Goal: Register for event/course

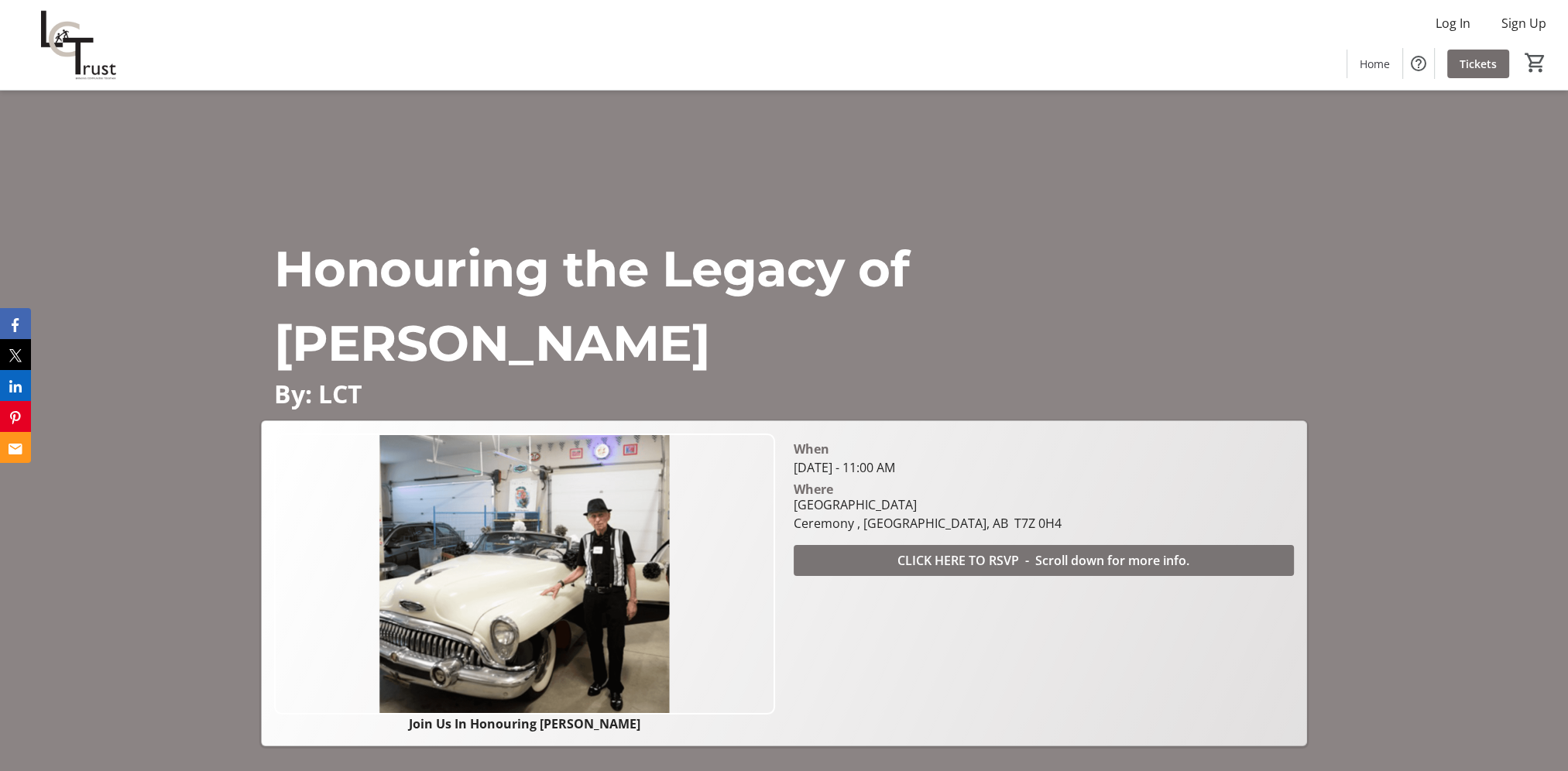
click at [1050, 554] on span "CLICK HERE TO RSVP - Scroll down for more info." at bounding box center [1043, 560] width 292 height 19
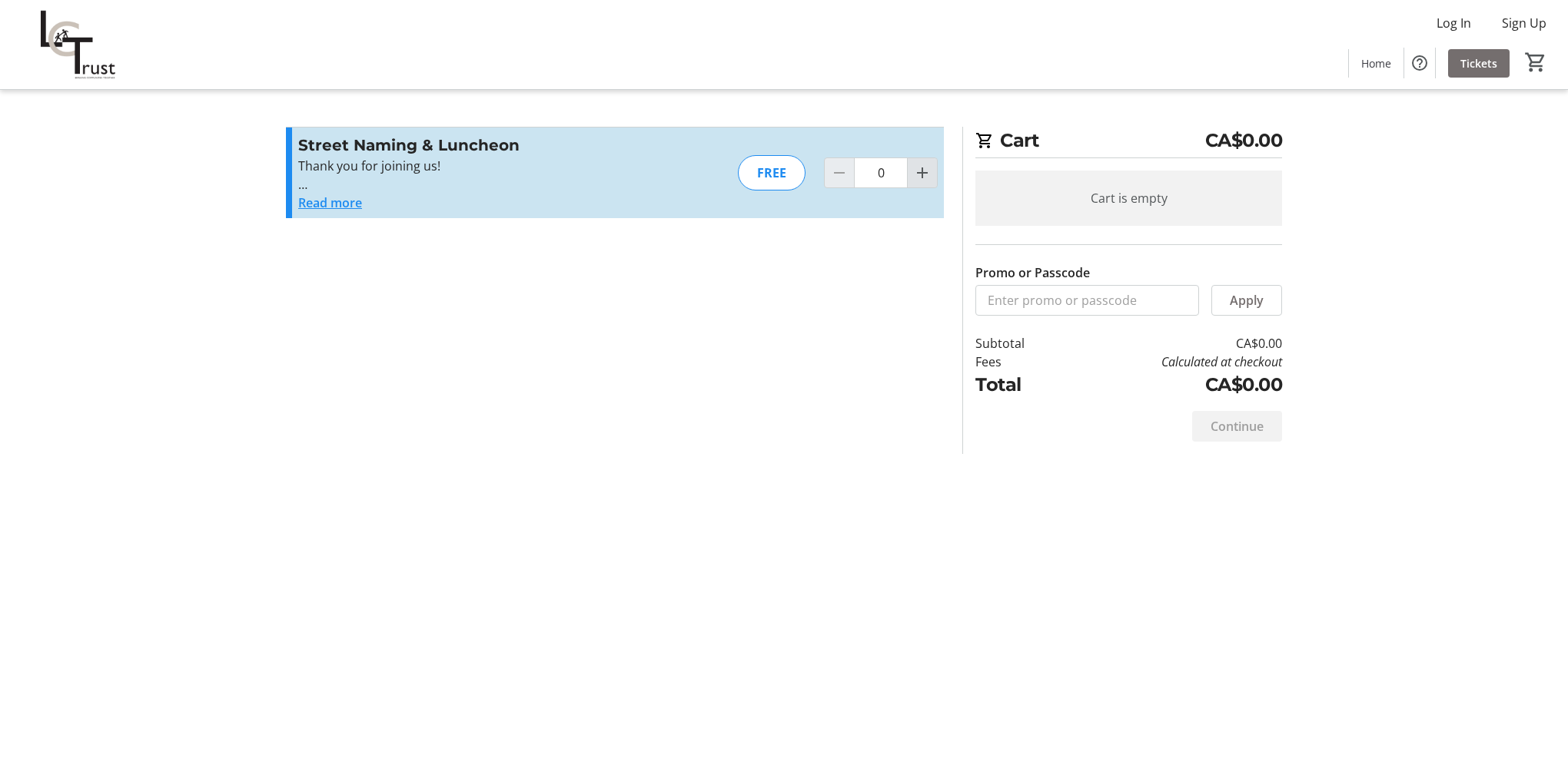
click at [924, 169] on mat-icon "Increment by one" at bounding box center [922, 173] width 18 height 18
type input "1"
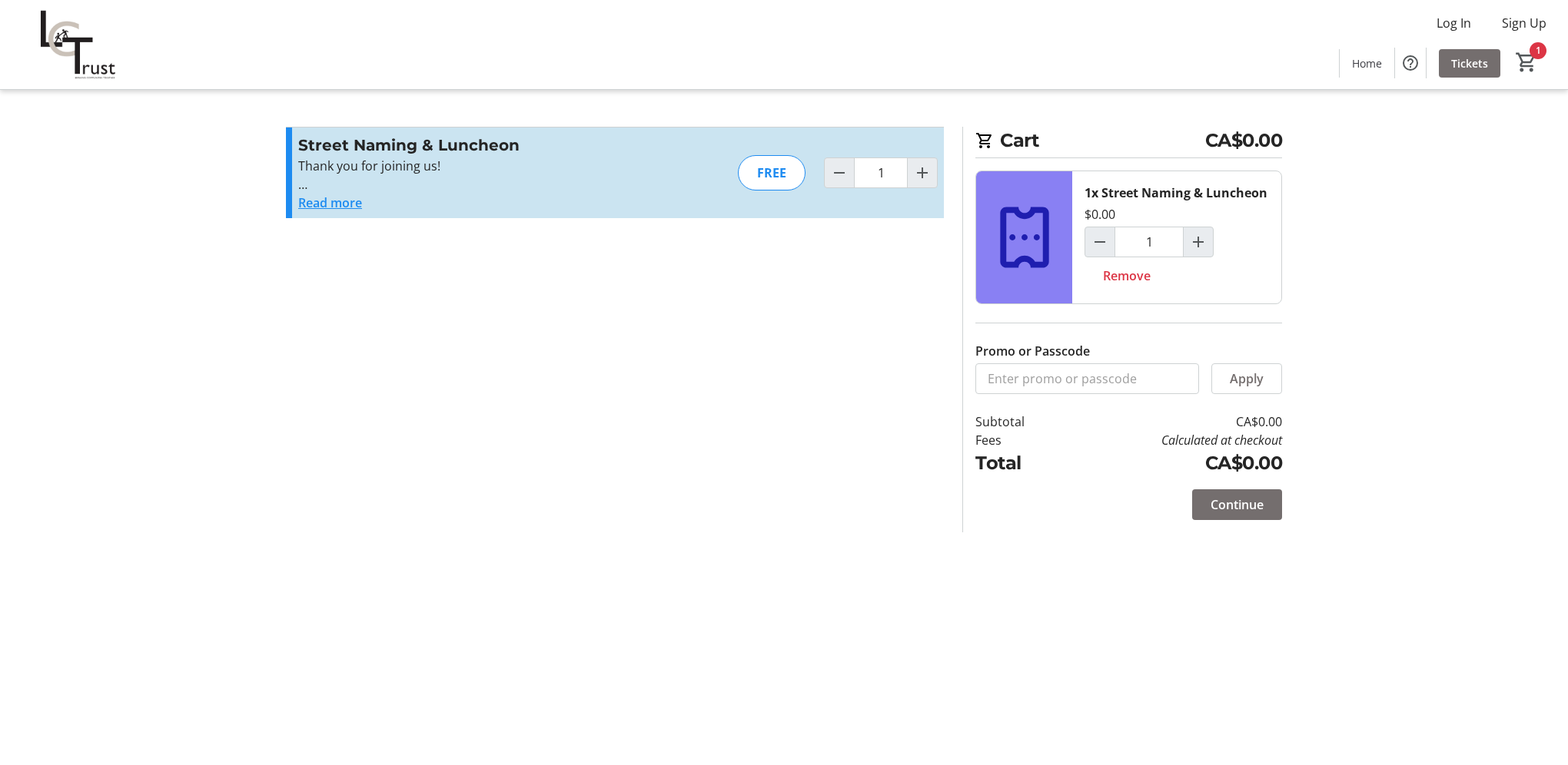
click at [329, 209] on button "Read more" at bounding box center [330, 202] width 64 height 18
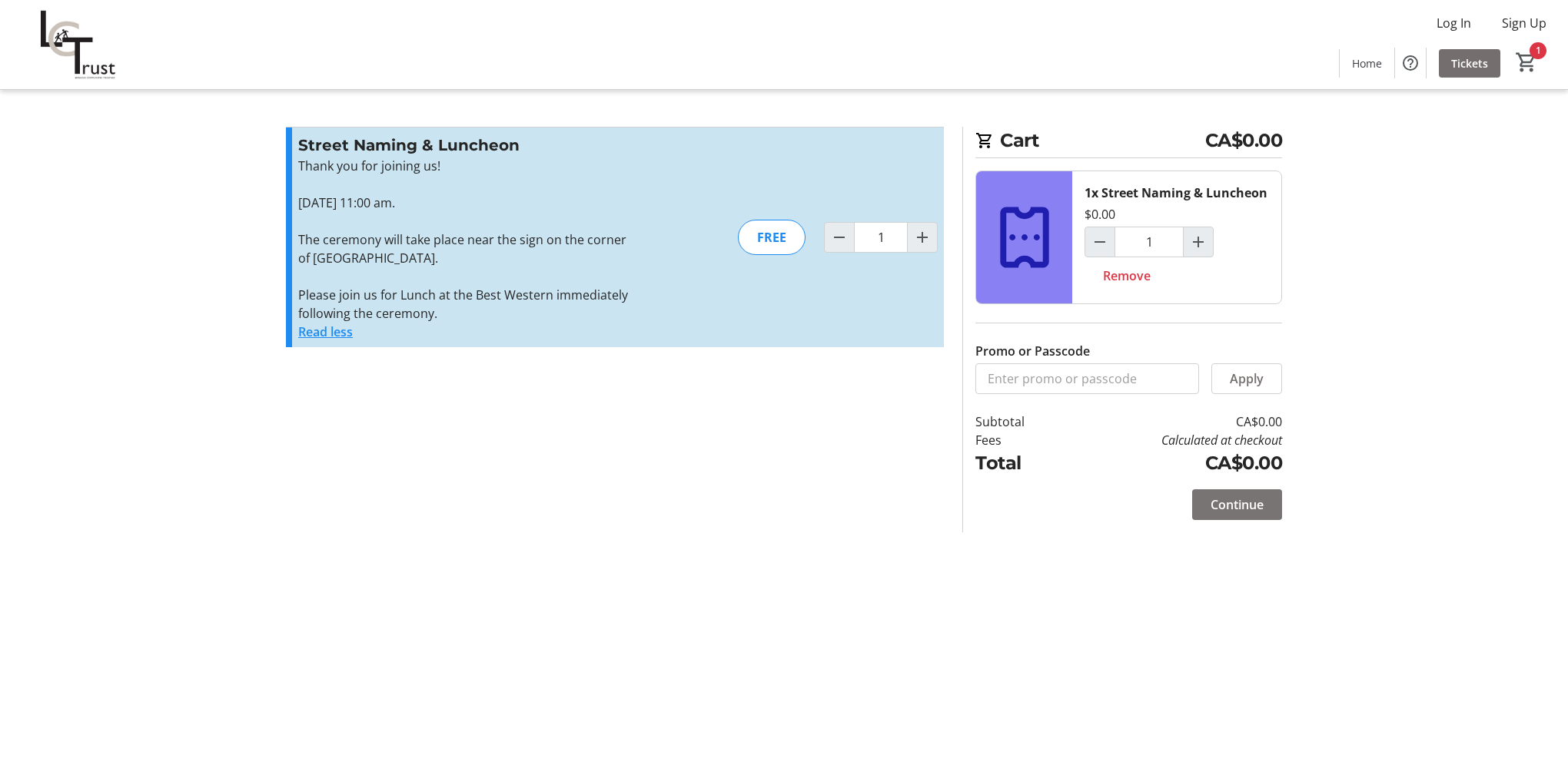
click at [1248, 501] on span "Continue" at bounding box center [1237, 504] width 53 height 18
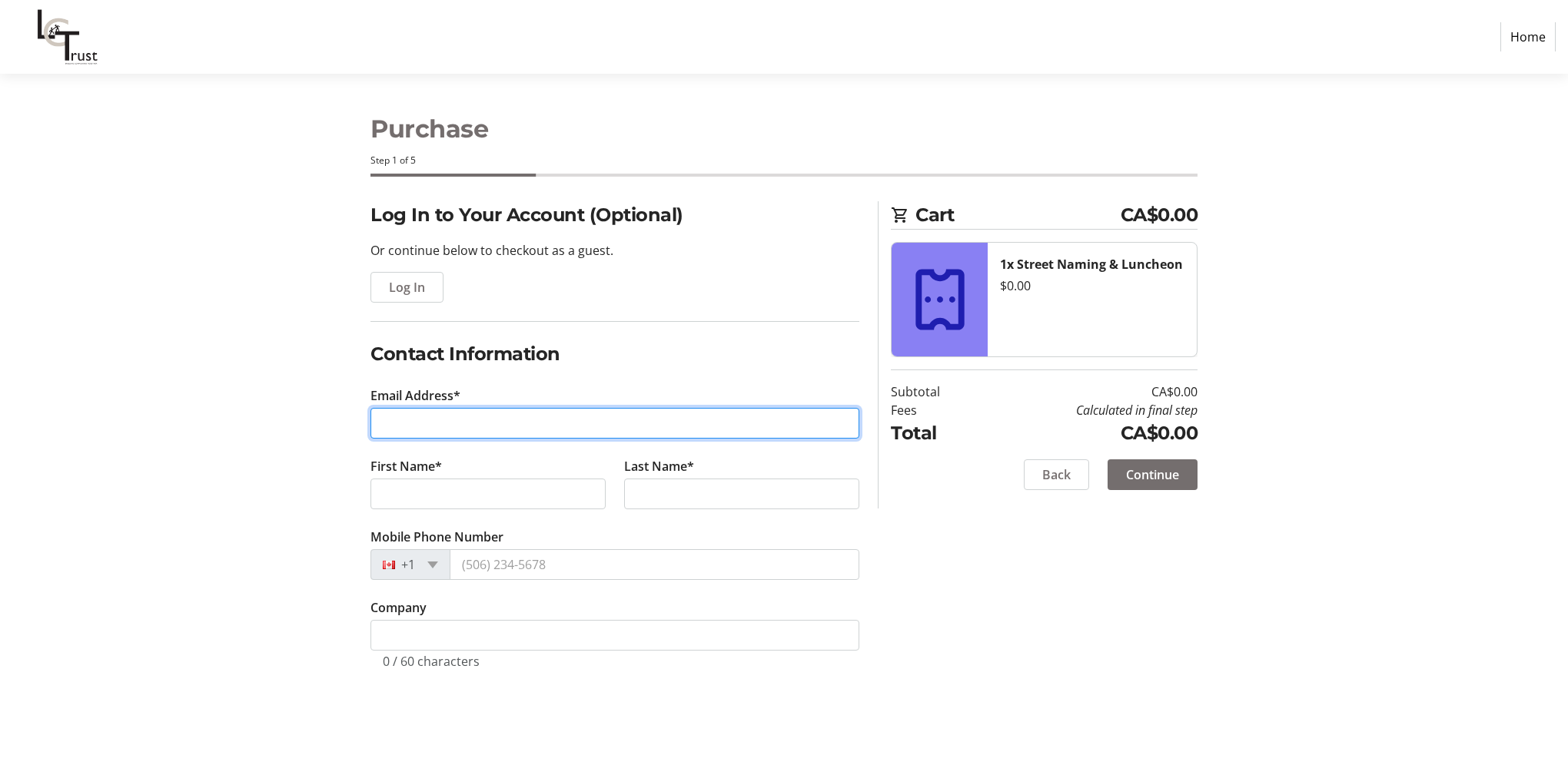
click at [488, 427] on input "Email Address*" at bounding box center [614, 423] width 489 height 30
type input "hbell@stonyplain.com"
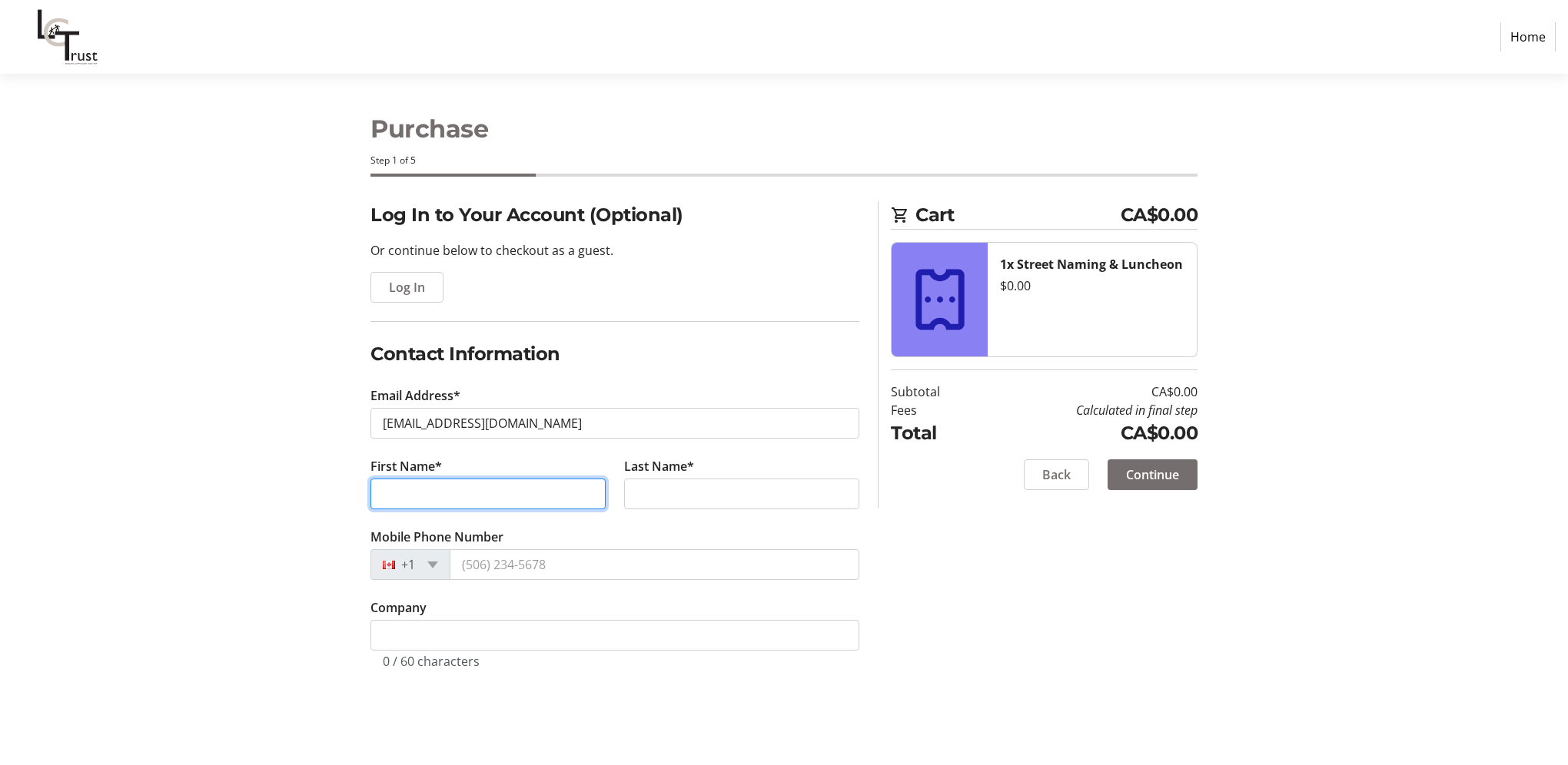
type input "Heather"
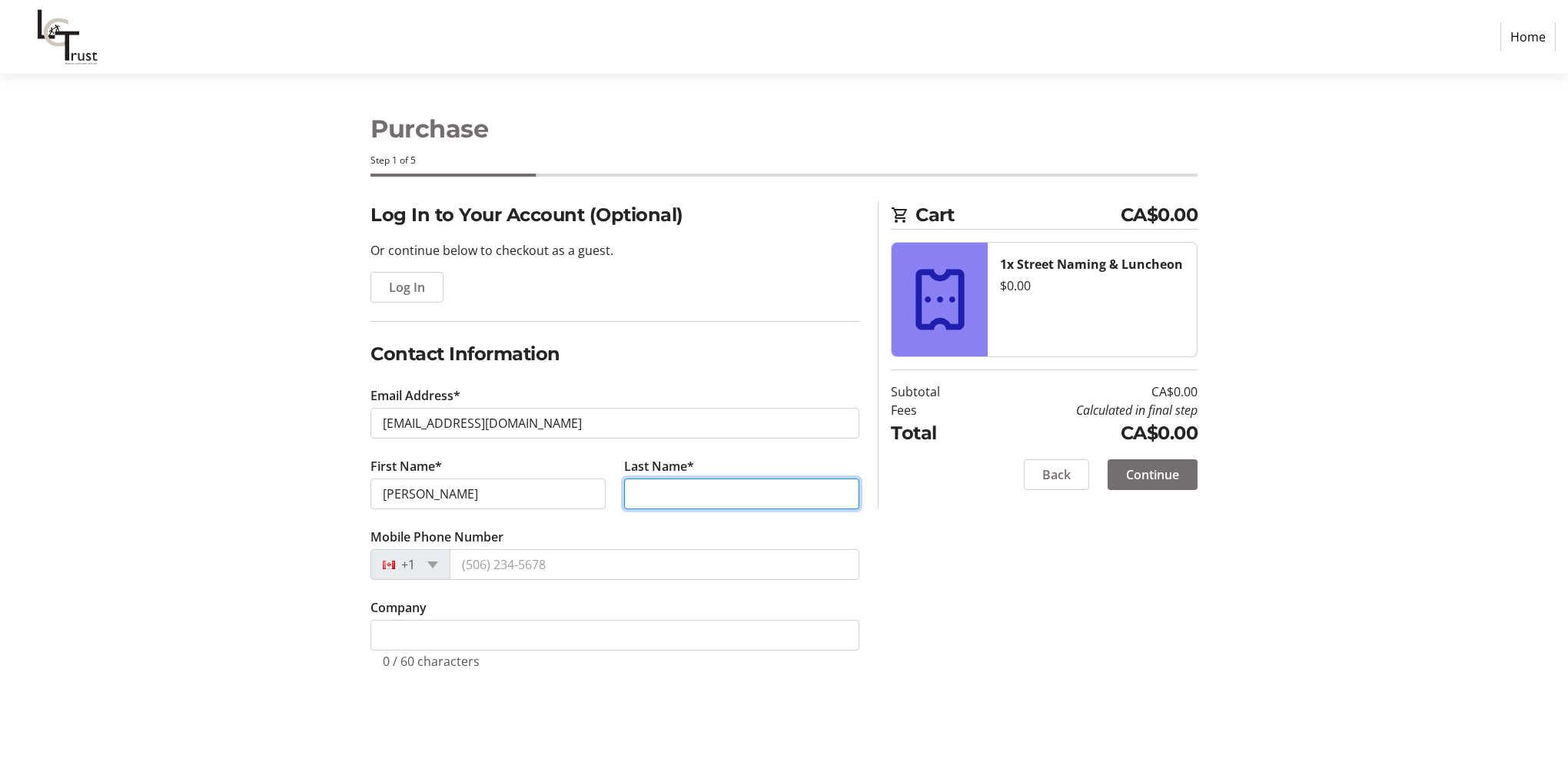
type input "Bell"
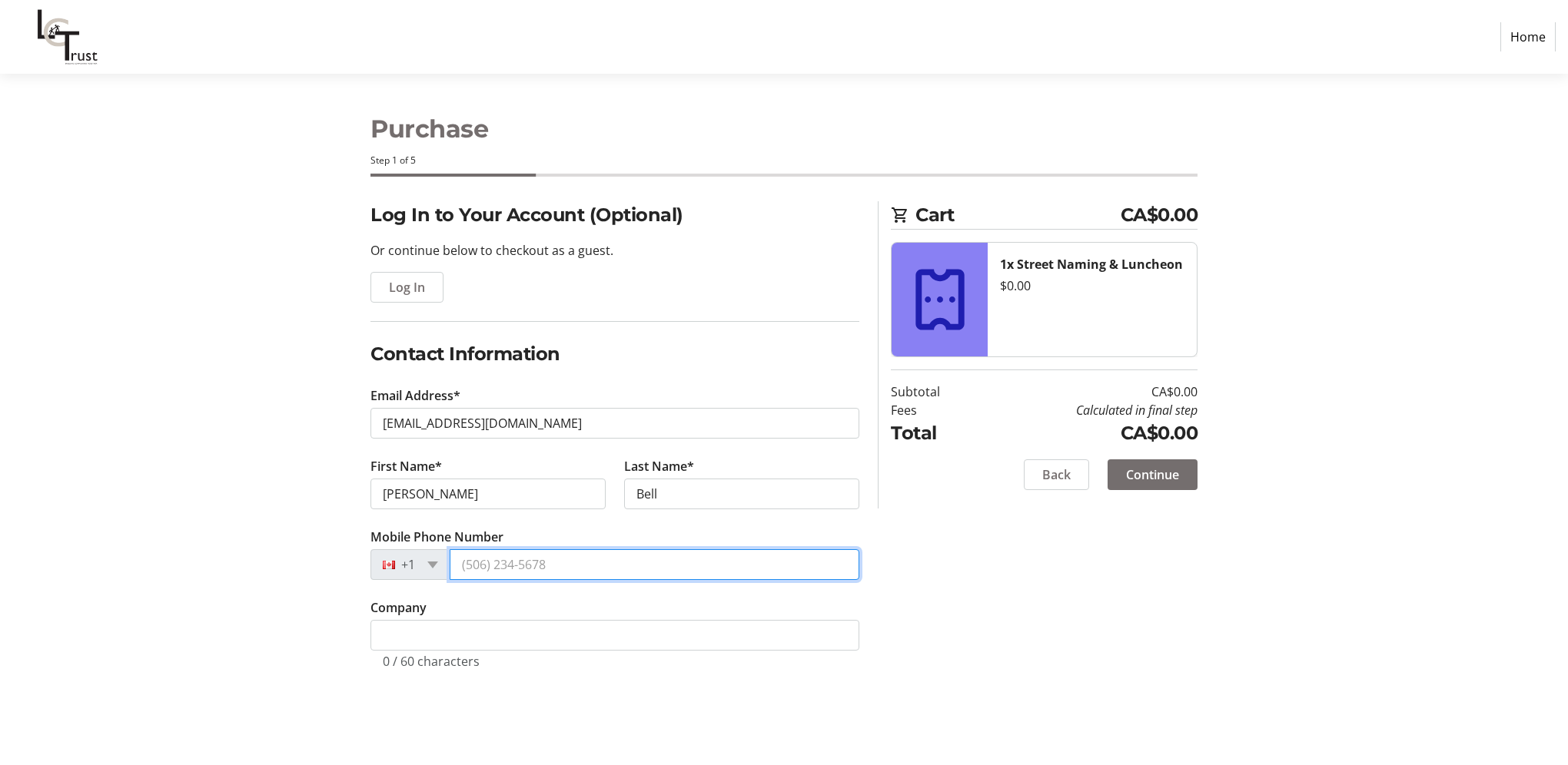
type input "(780) 963-8576"
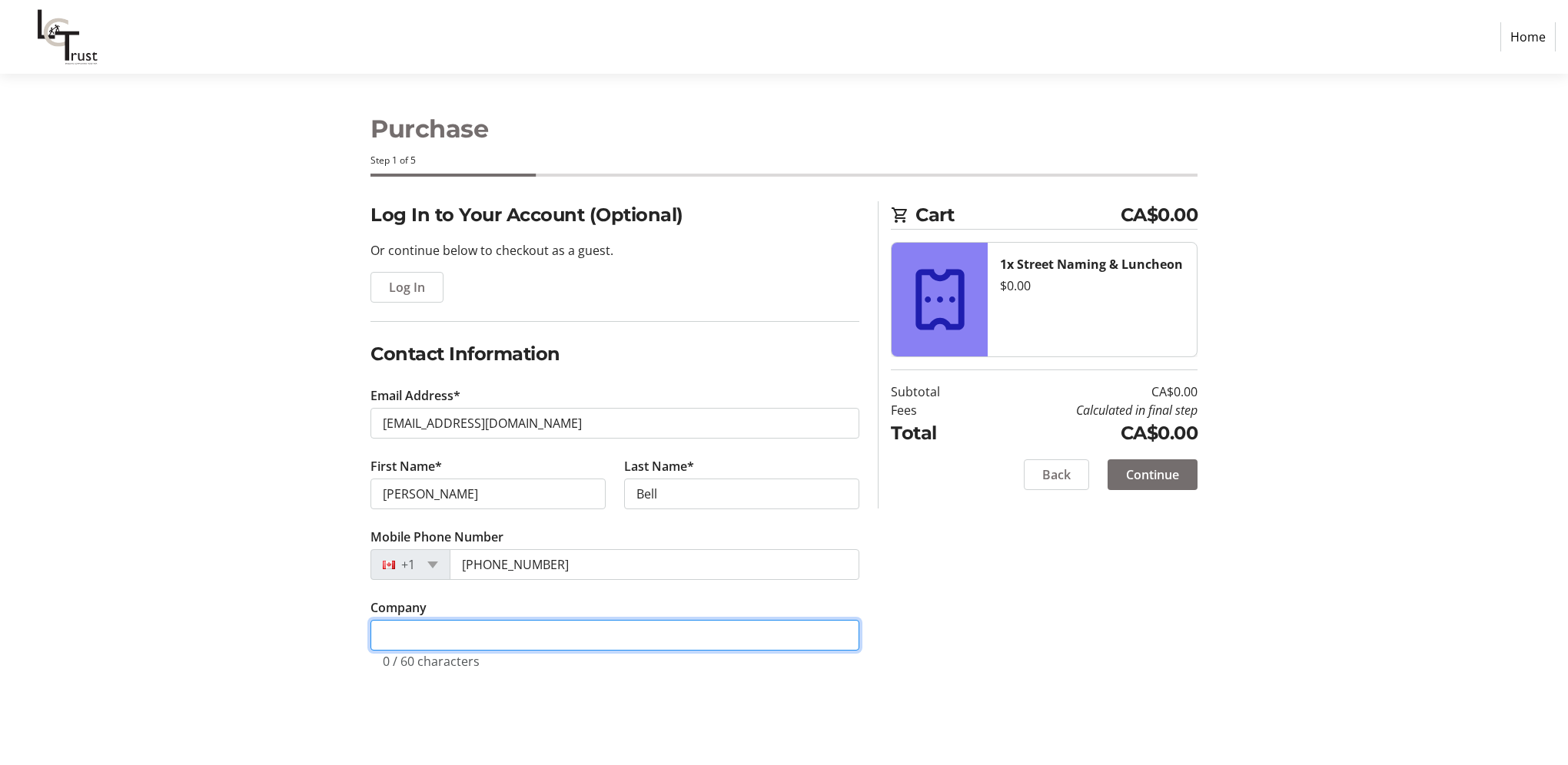
type input "Town of Stony Plain"
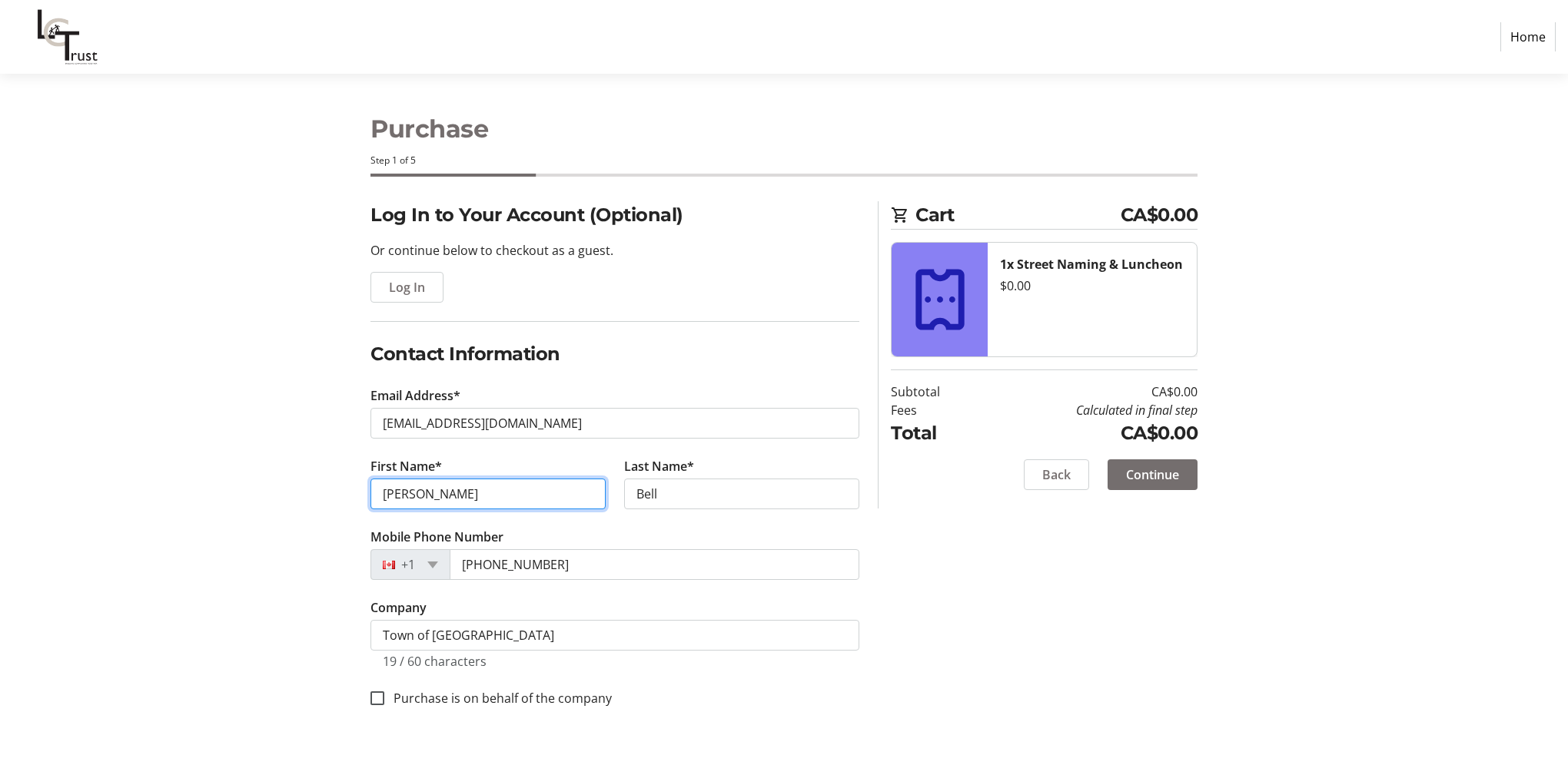
drag, startPoint x: 466, startPoint y: 487, endPoint x: 319, endPoint y: 489, distance: 147.0
click at [319, 489] on div "Log In to Your Account (Optional) Or continue below to checkout as a guest. Log…" at bounding box center [784, 473] width 1015 height 544
type input "William"
type input "Choy"
click at [968, 616] on div "Log In to Your Account (Optional) Or continue below to checkout as a guest. Log…" at bounding box center [784, 473] width 1015 height 544
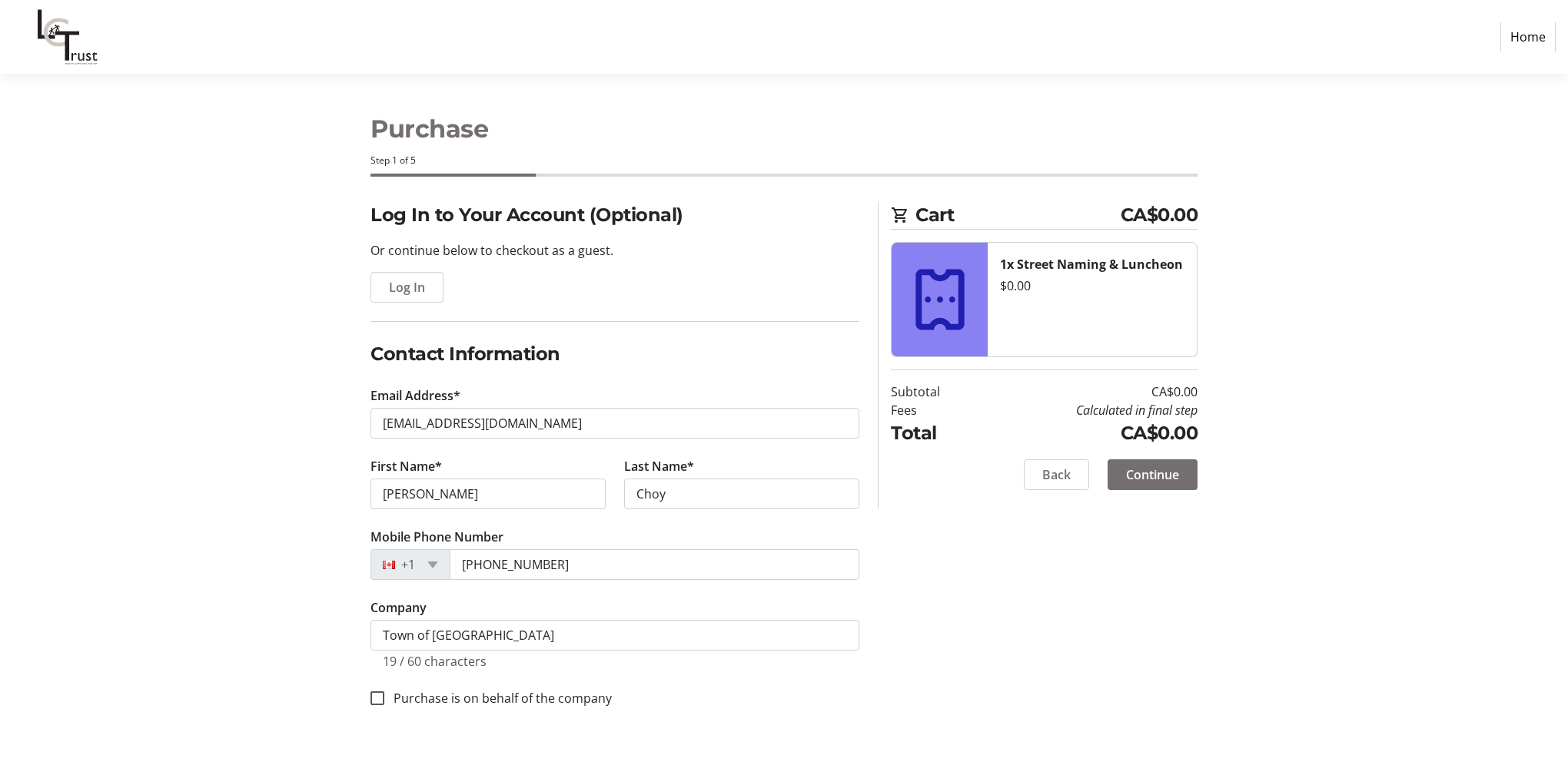
click at [1147, 603] on div "Log In to Your Account (Optional) Or continue below to checkout as a guest. Log…" at bounding box center [784, 473] width 1015 height 544
click at [1157, 483] on span "Continue" at bounding box center [1152, 475] width 53 height 18
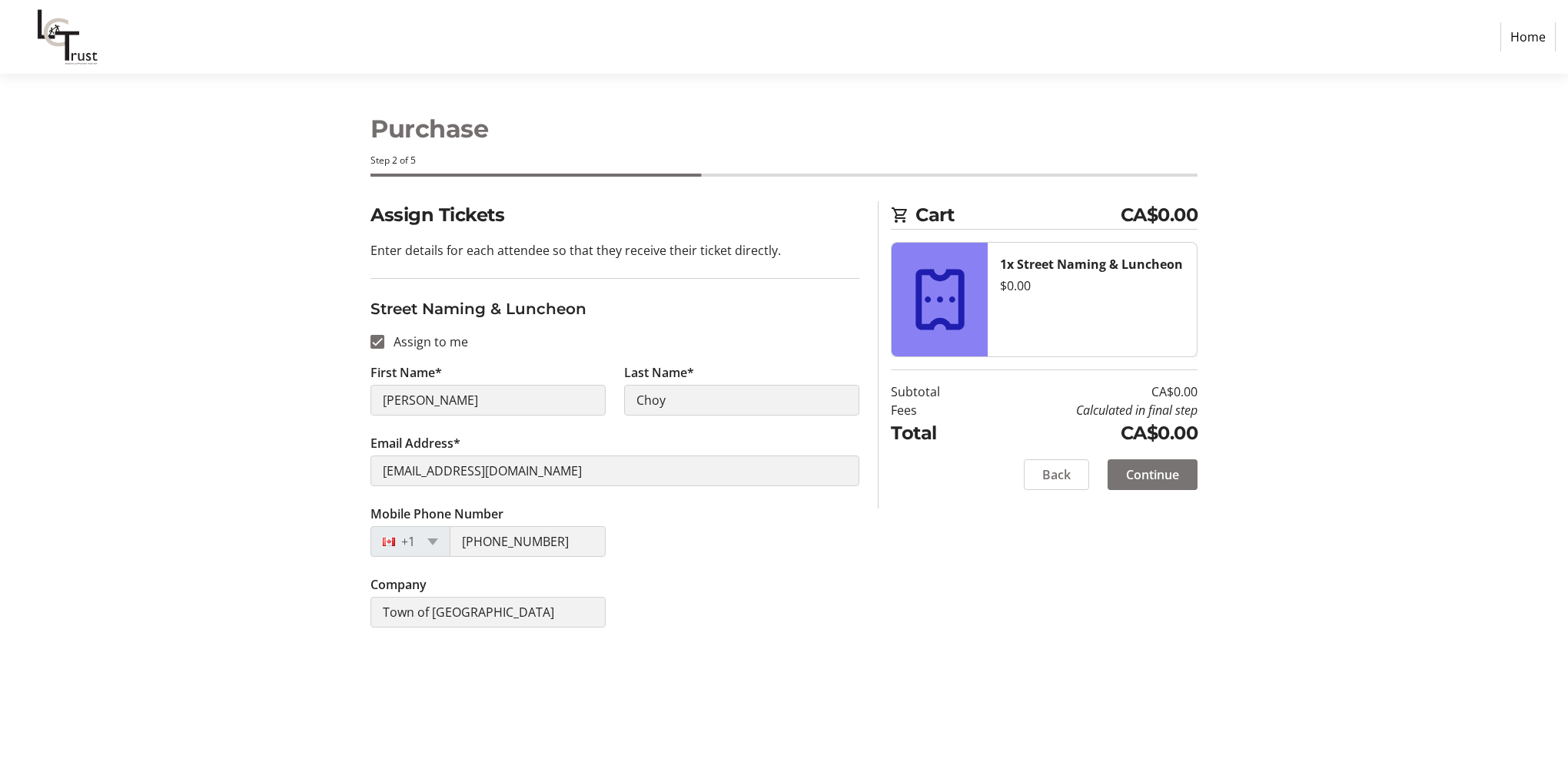
click at [1163, 464] on span at bounding box center [1152, 475] width 90 height 37
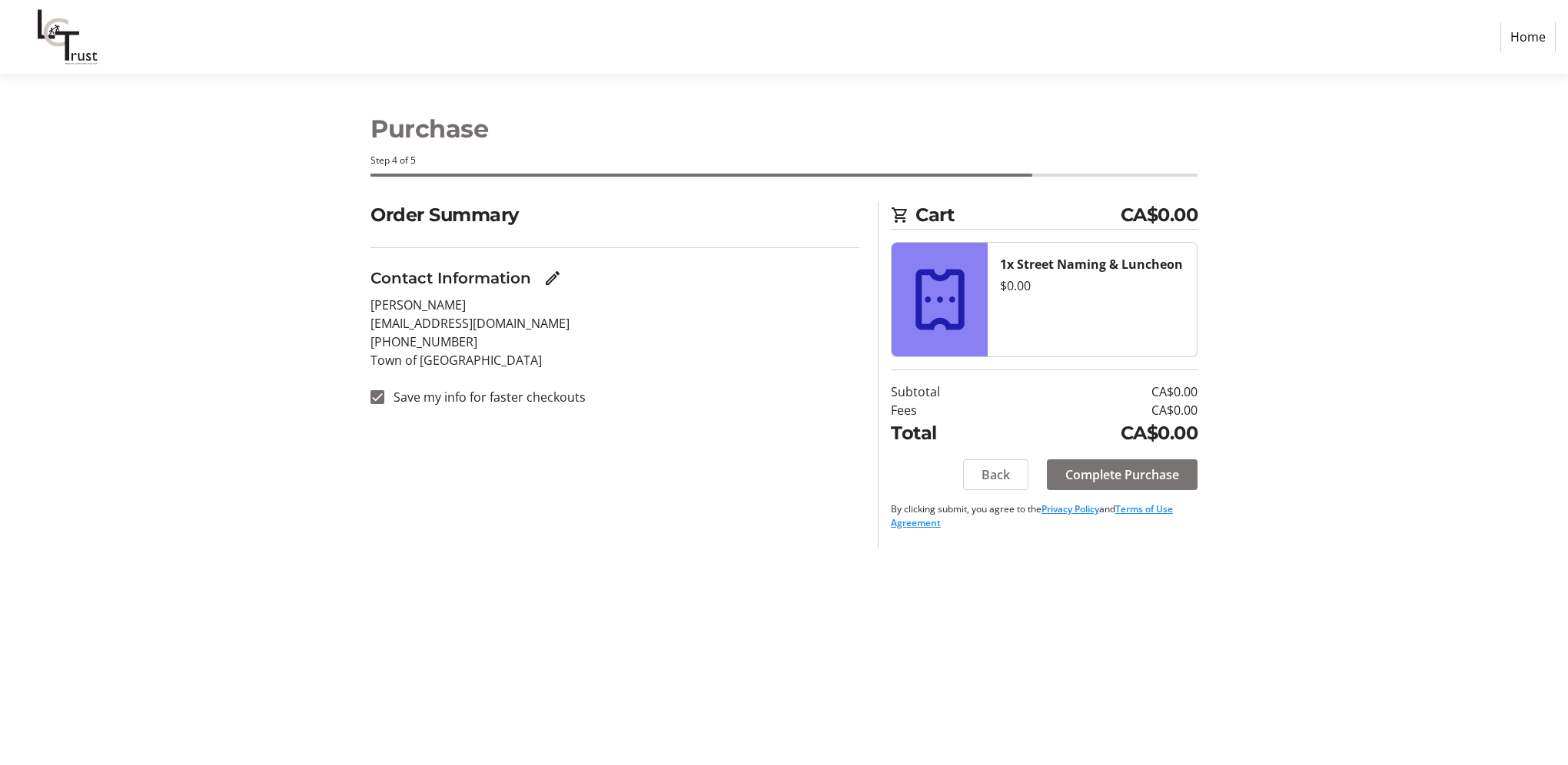
click at [1155, 464] on span at bounding box center [1122, 475] width 150 height 37
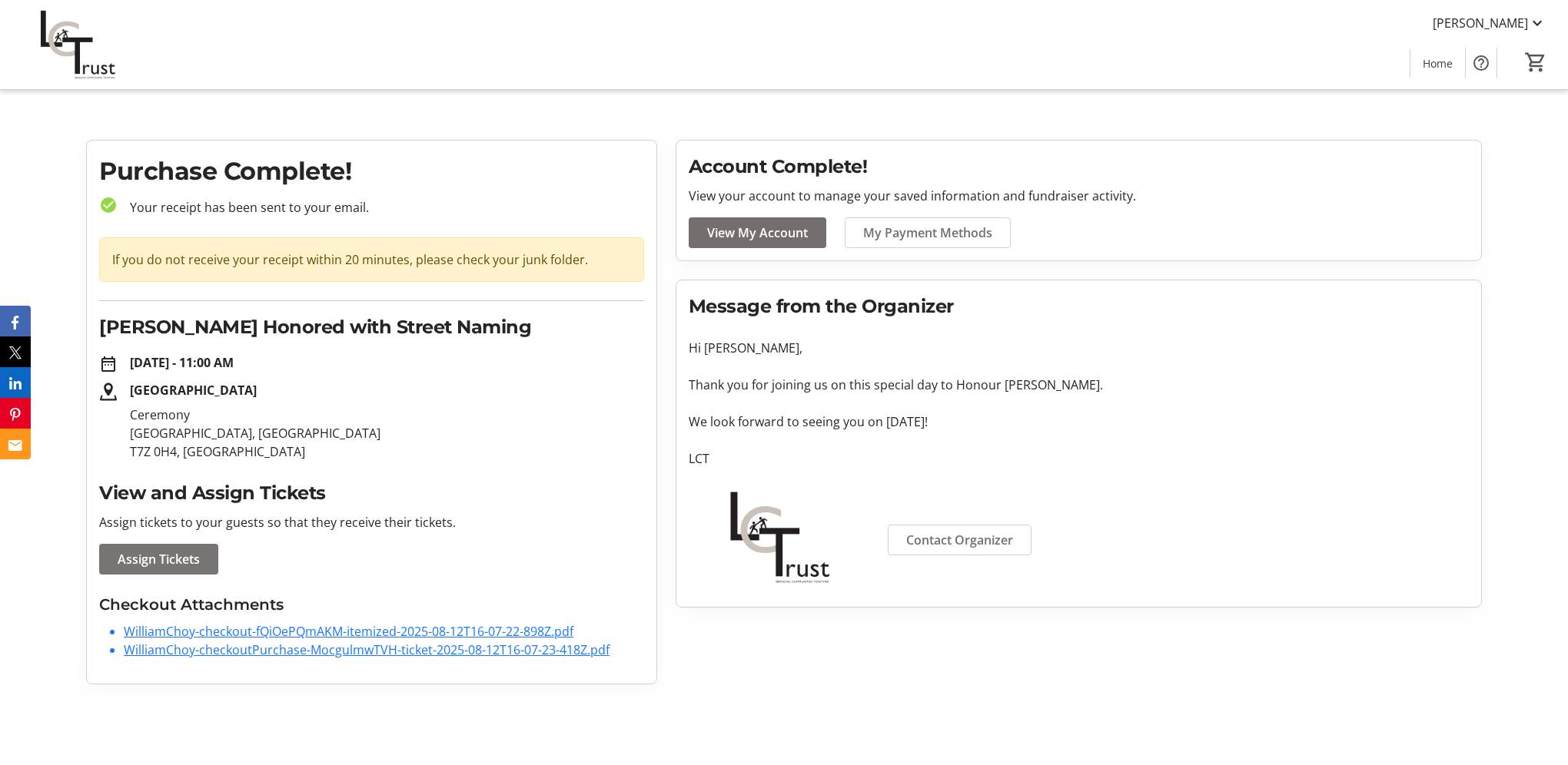
click at [193, 561] on span "Assign Tickets" at bounding box center [158, 559] width 82 height 18
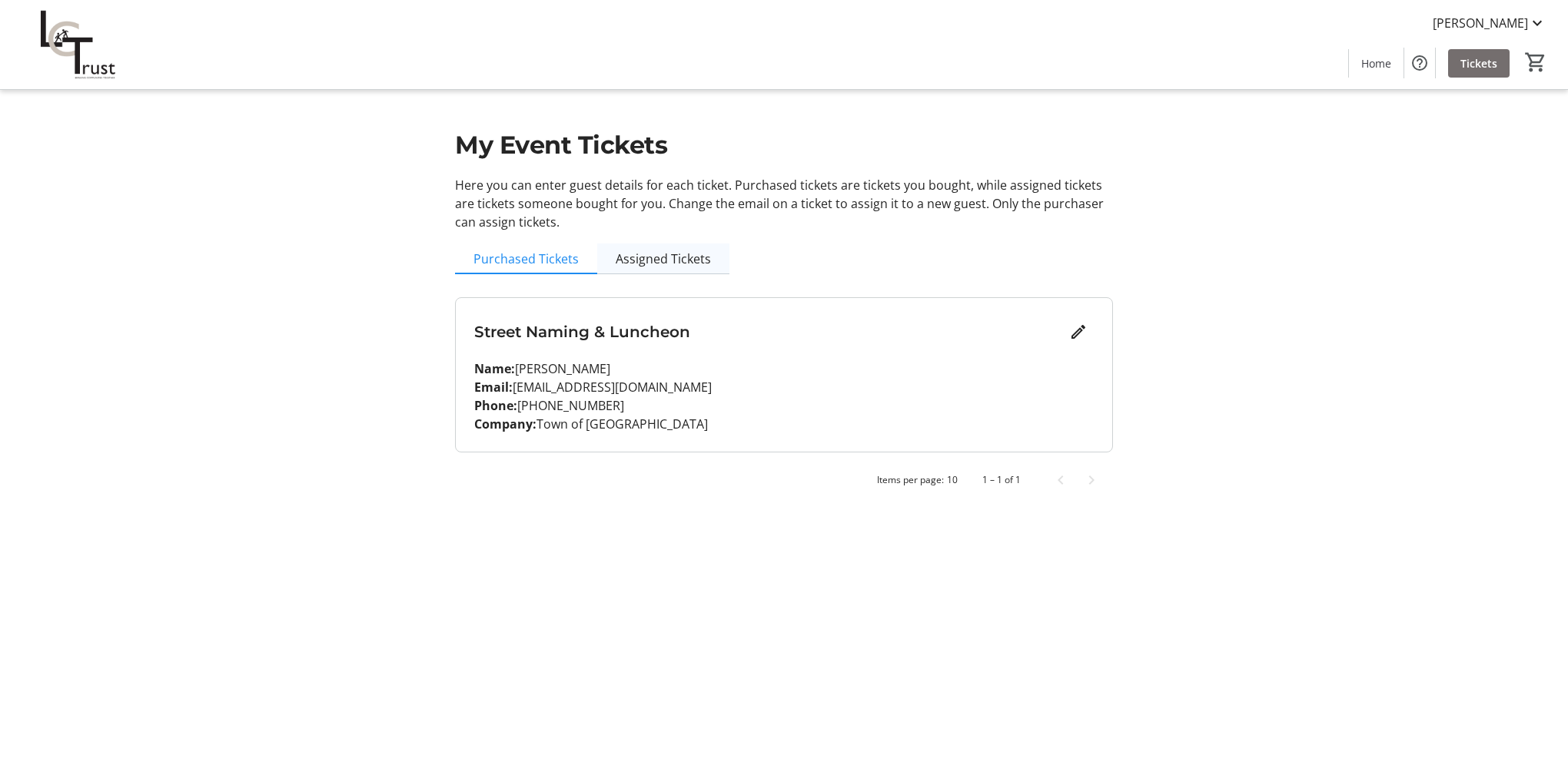
click at [676, 262] on span "Assigned Tickets" at bounding box center [663, 258] width 95 height 12
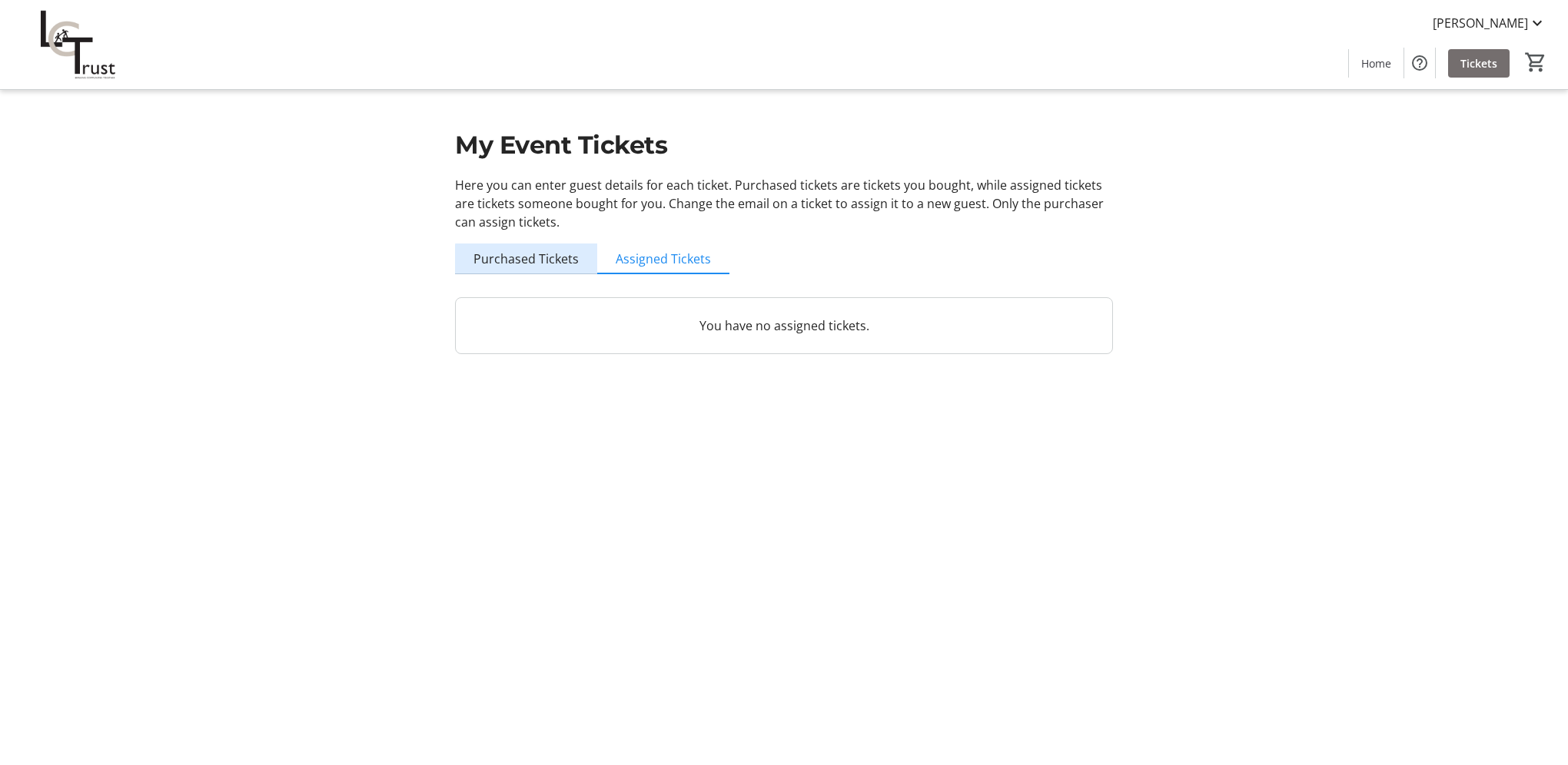
click at [532, 261] on span "Purchased Tickets" at bounding box center [526, 258] width 106 height 12
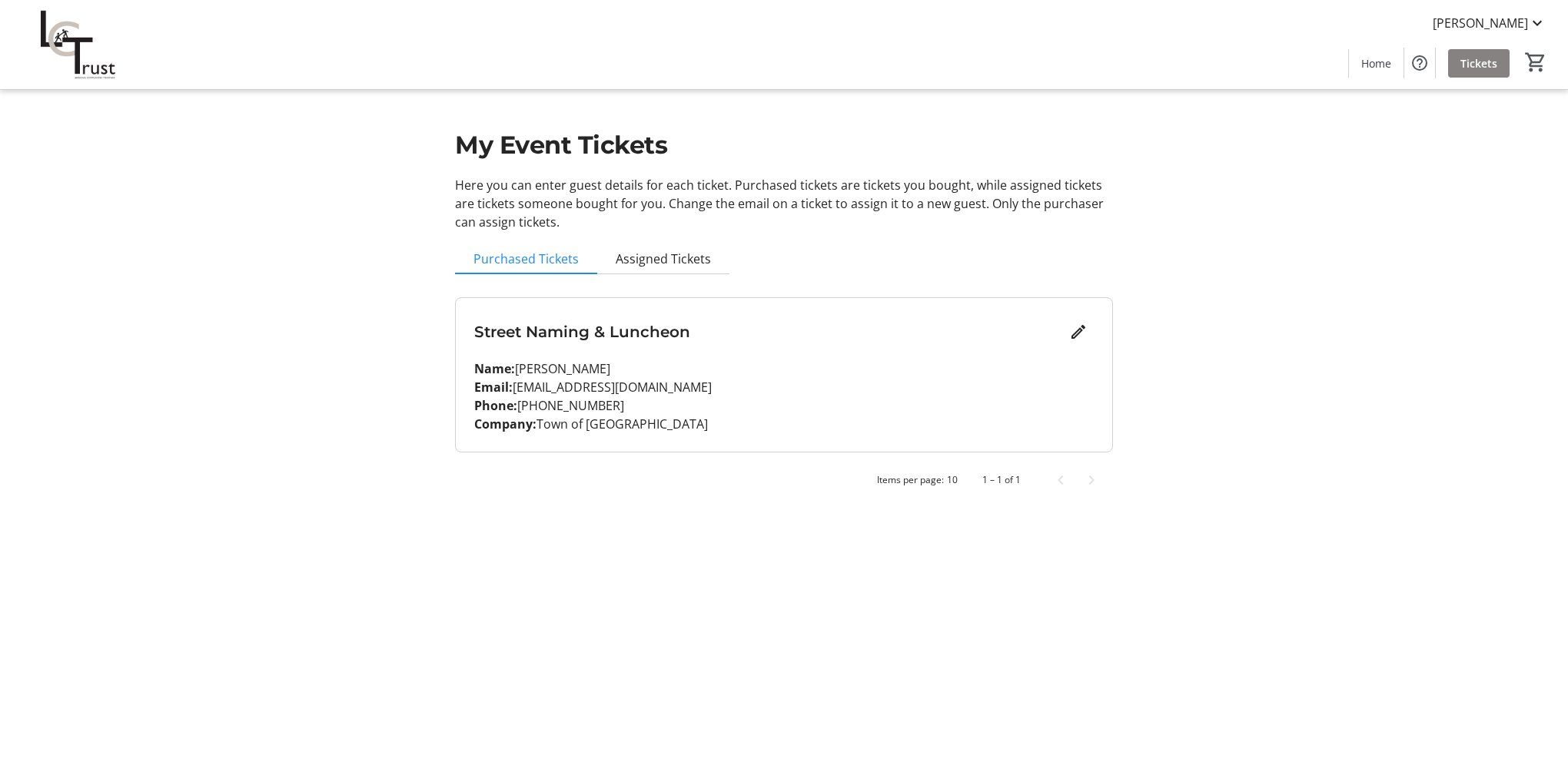
click at [1468, 69] on span "Tickets" at bounding box center [1478, 63] width 37 height 16
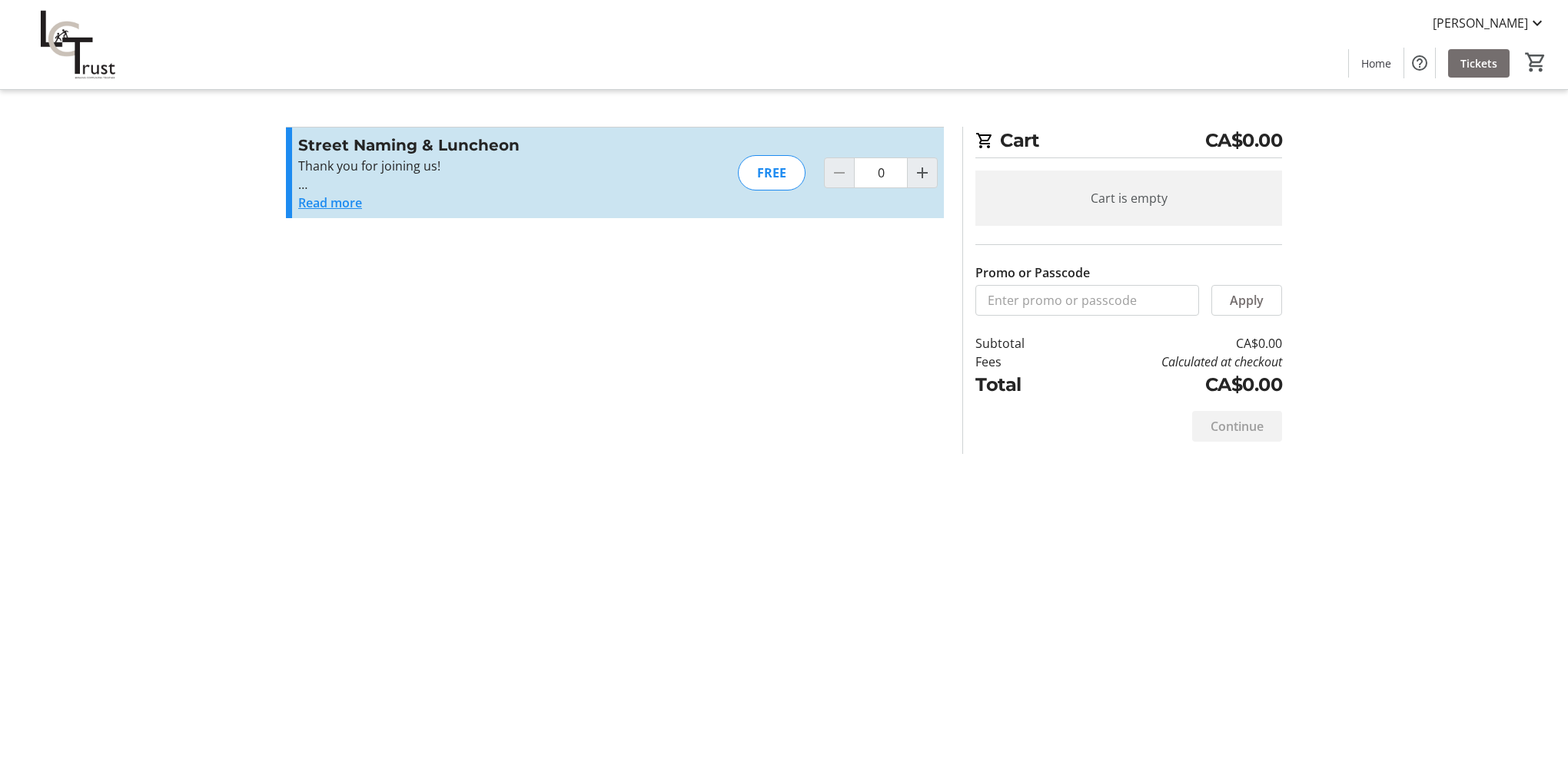
click at [953, 566] on div "Cart CA$0.00 Cart is empty Promo or Passcode Apply Subtotal CA$0.00 Fees Calcul…" at bounding box center [784, 382] width 1015 height 765
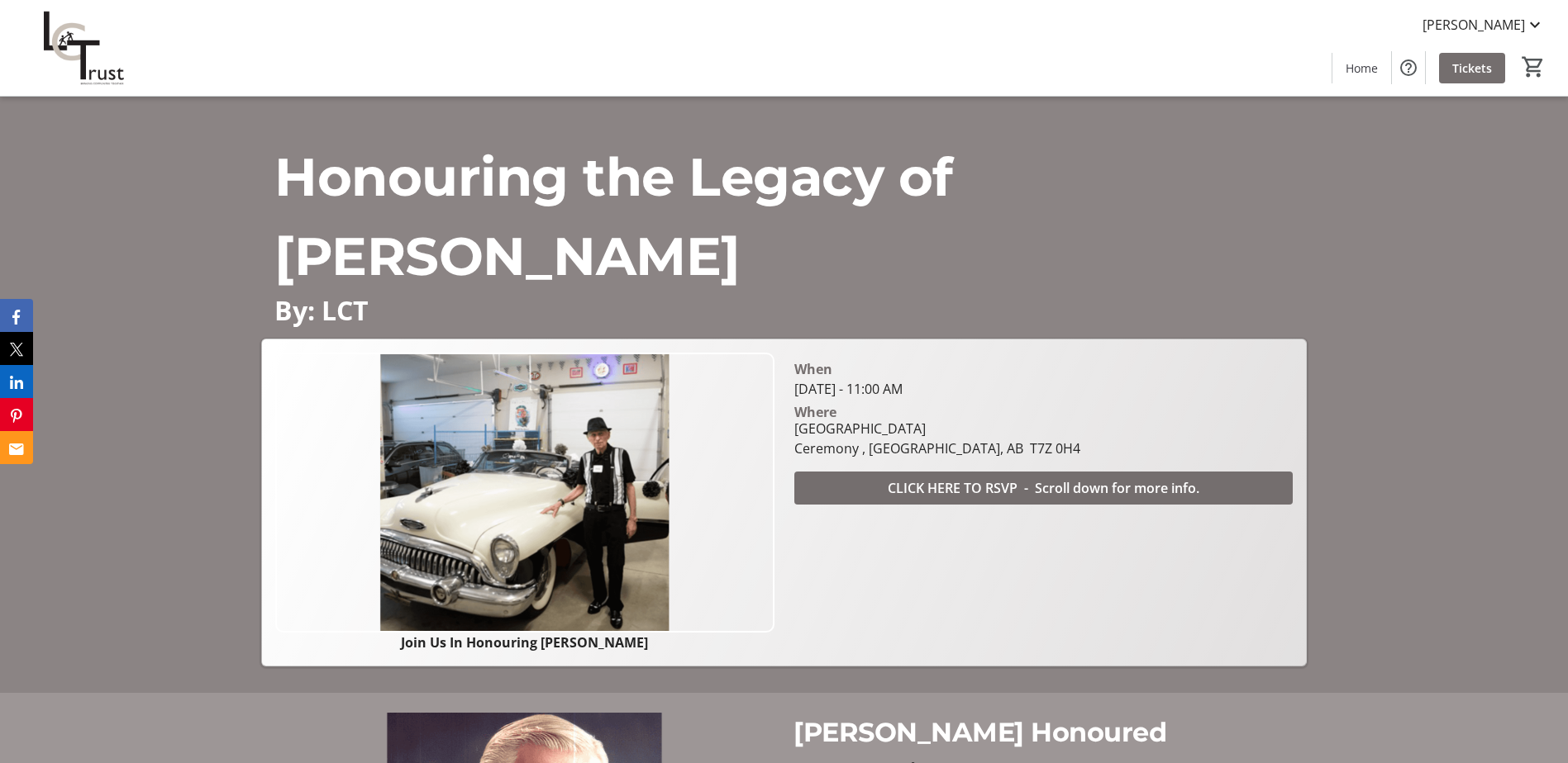
scroll to position [247, 0]
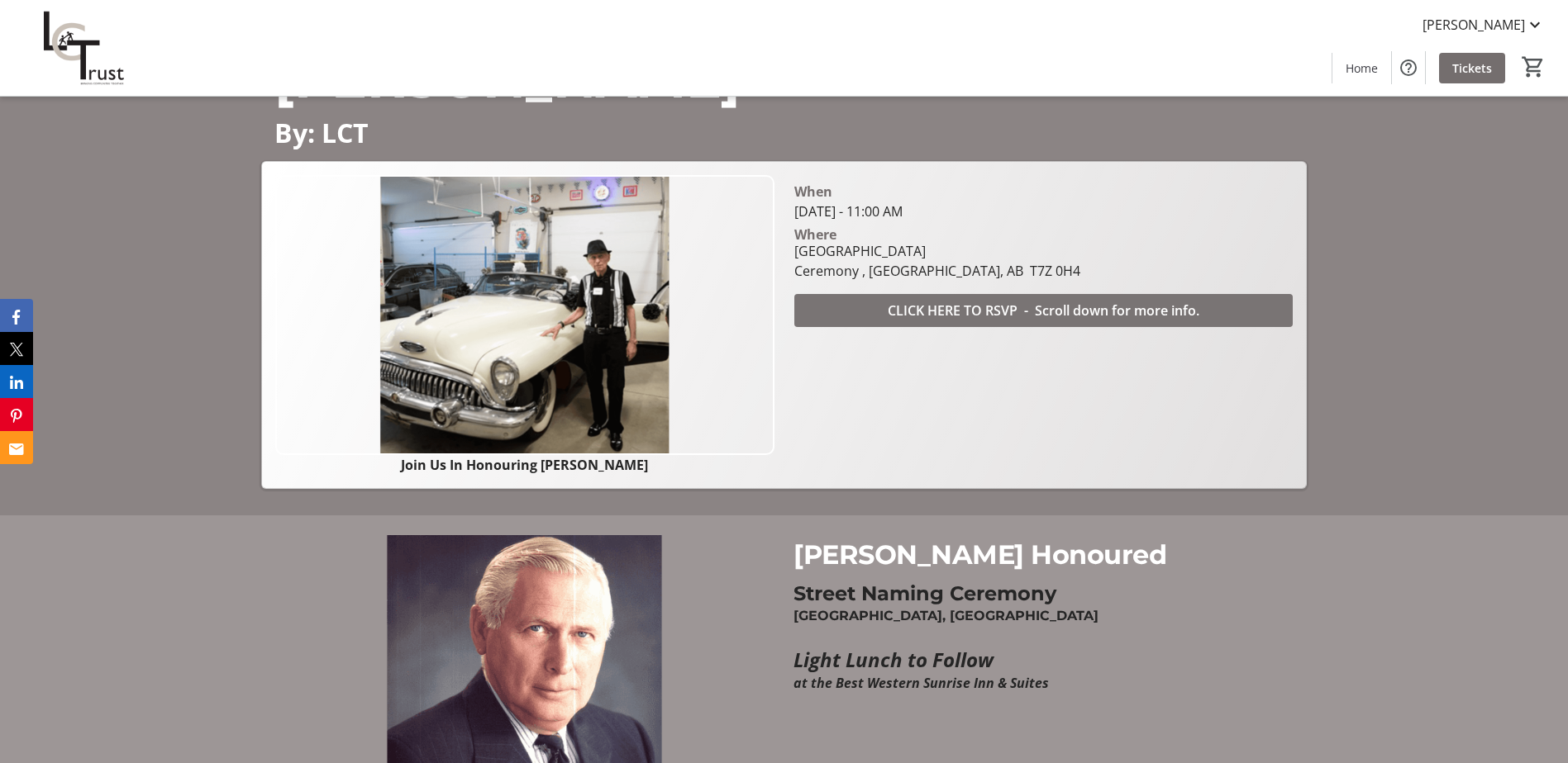
click at [890, 308] on span "CLICK HERE TO RSVP - Scroll down for more info." at bounding box center [1043, 310] width 311 height 20
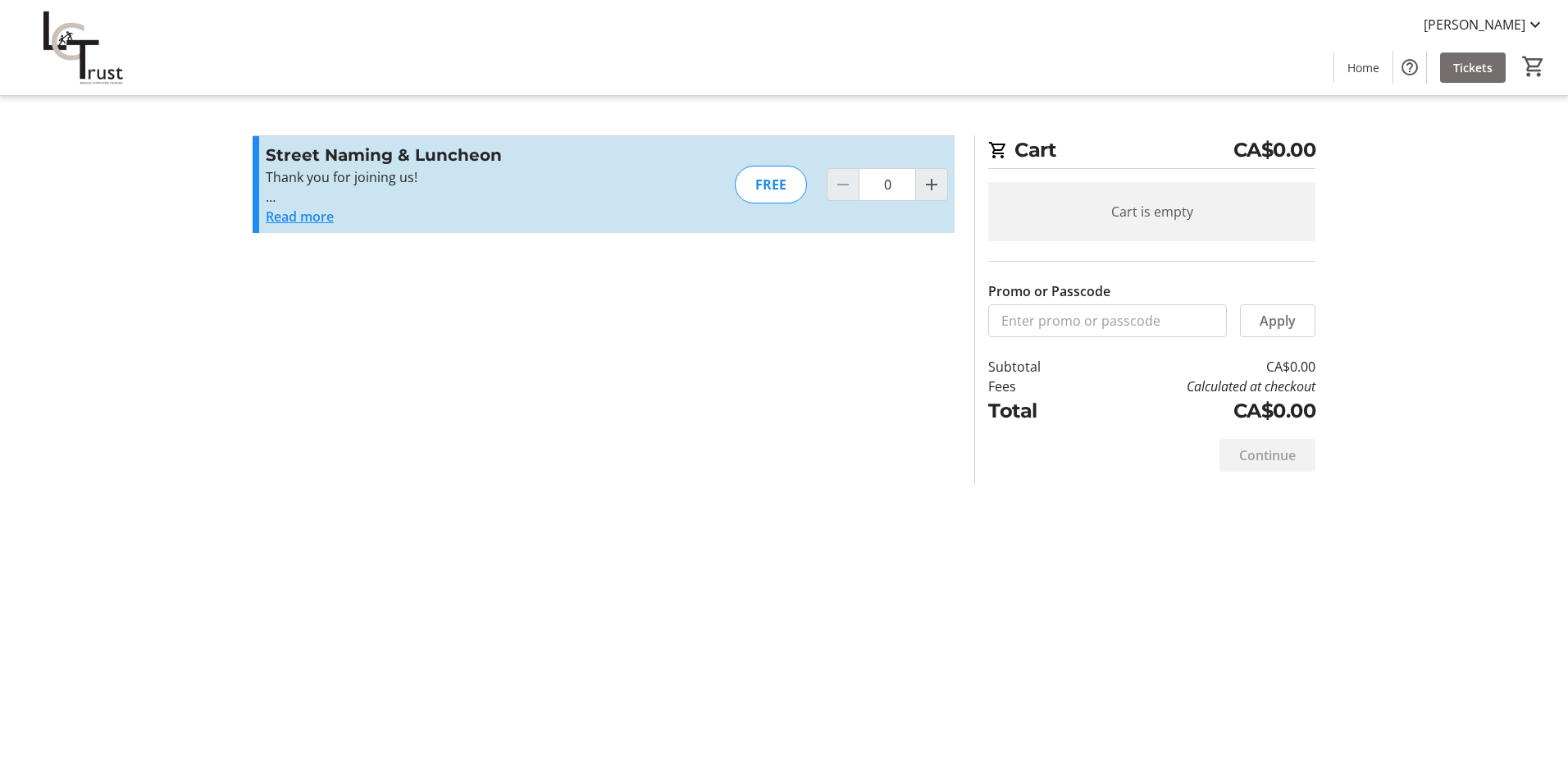
click at [312, 217] on button "Read more" at bounding box center [299, 216] width 68 height 20
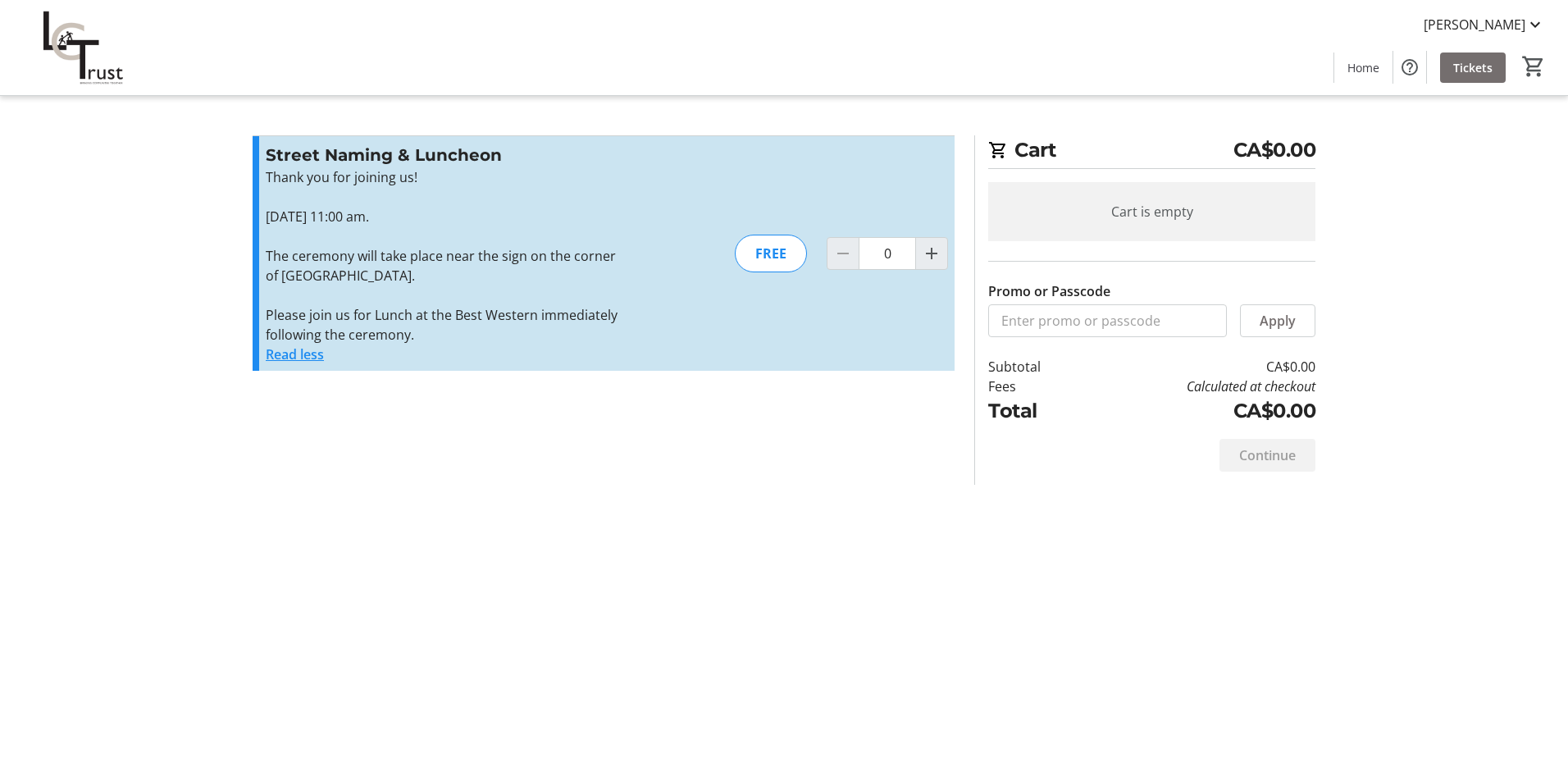
click at [643, 322] on div "Street Naming & Luncheon Thank you for joining us! [DATE] 11:00 am. The ceremon…" at bounding box center [603, 254] width 702 height 235
drag, startPoint x: 326, startPoint y: 242, endPoint x: 555, endPoint y: 275, distance: 231.4
click at [555, 275] on div "Thank you for joining us! [DATE] 11:00 am. The ceremony will take place near th…" at bounding box center [444, 256] width 358 height 178
drag, startPoint x: 555, startPoint y: 275, endPoint x: 403, endPoint y: 269, distance: 152.1
click at [446, 283] on p "The ceremony will take place near the sign on the corner of [GEOGRAPHIC_DATA]." at bounding box center [444, 265] width 358 height 39
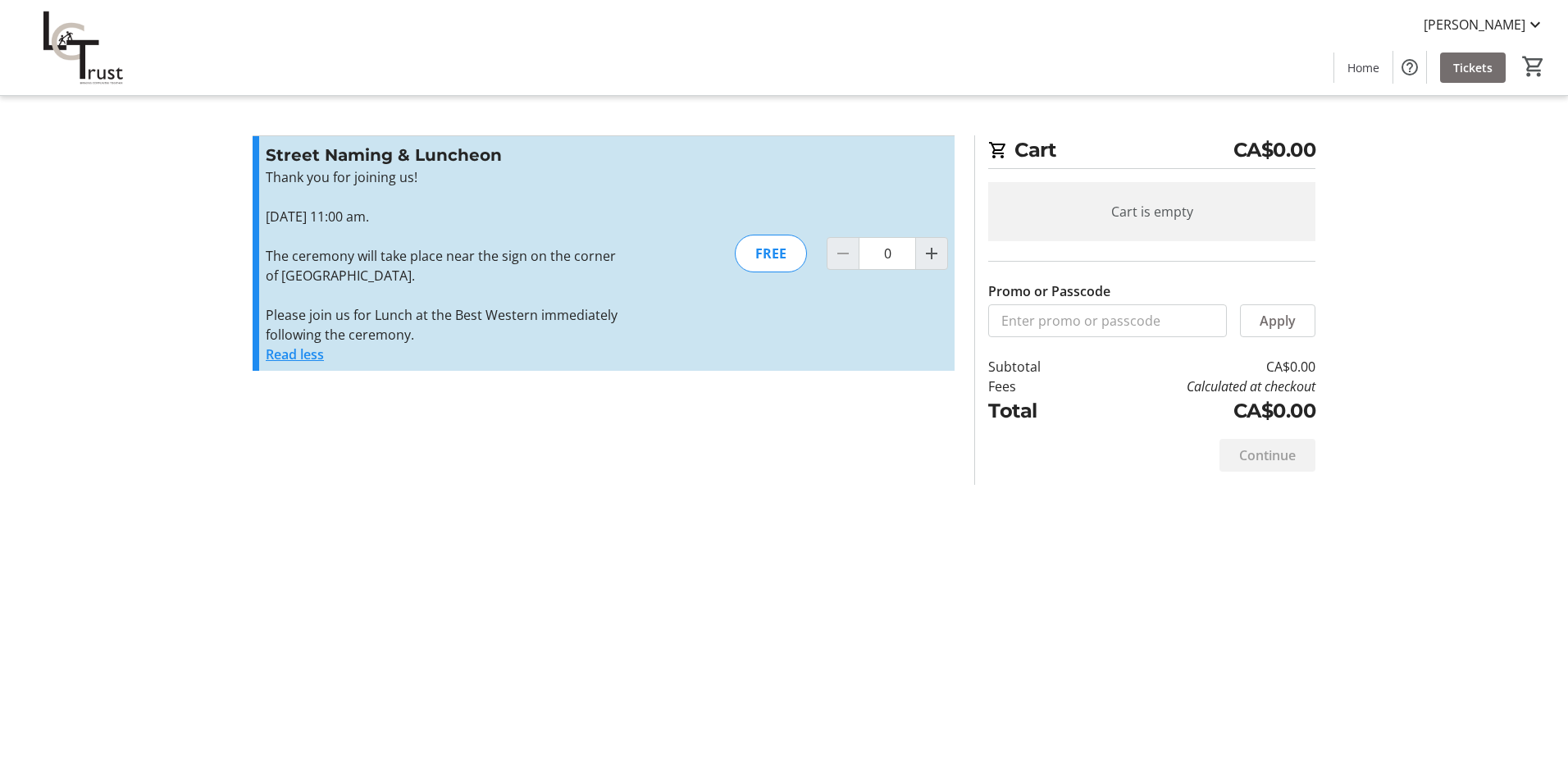
drag, startPoint x: 268, startPoint y: 250, endPoint x: 589, endPoint y: 280, distance: 322.4
click at [589, 280] on p "The ceremony will take place near the sign on the corner of [GEOGRAPHIC_DATA]." at bounding box center [444, 265] width 358 height 39
copy p "The ceremony will take place near the sign on the corner of [GEOGRAPHIC_DATA]."
